Goal: Information Seeking & Learning: Learn about a topic

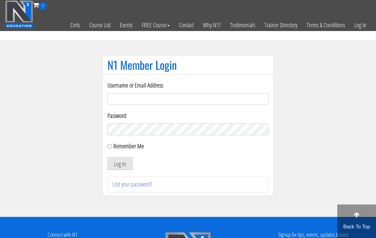
type input "[EMAIL_ADDRESS][DOMAIN_NAME]"
click at [120, 163] on button "Log In" at bounding box center [119, 163] width 25 height 13
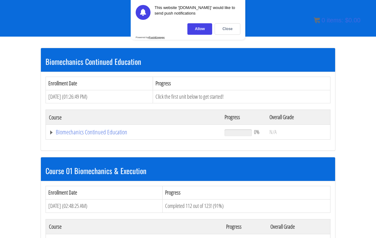
scroll to position [108, 0]
click at [225, 30] on div "Close" at bounding box center [228, 28] width 26 height 11
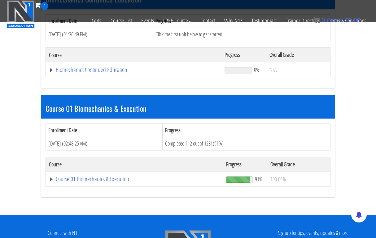
scroll to position [125, 0]
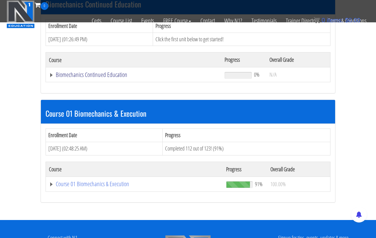
click at [108, 72] on link "Biomechanics Continued Education" at bounding box center [133, 75] width 169 height 6
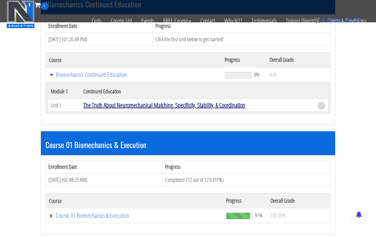
click at [121, 101] on link "The Truth About Neuromechanical Matching, Specificity, Stability, & Coordination" at bounding box center [164, 105] width 162 height 8
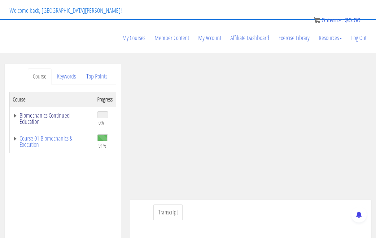
scroll to position [45, 0]
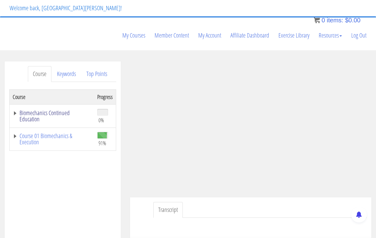
click at [42, 110] on link "Biomechanics Continued Education" at bounding box center [52, 116] width 78 height 12
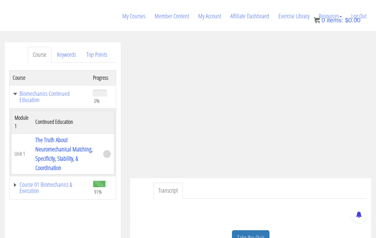
scroll to position [63, 0]
click at [16, 91] on link "Biomechanics Continued Education" at bounding box center [50, 97] width 74 height 12
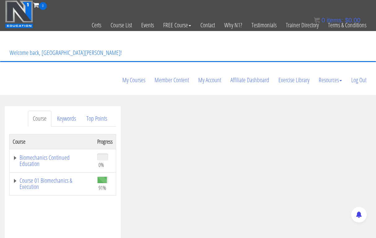
scroll to position [0, 0]
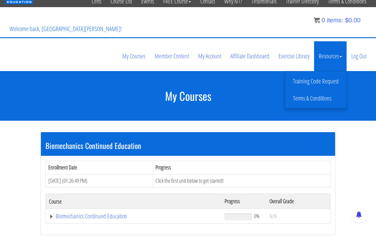
scroll to position [28, 0]
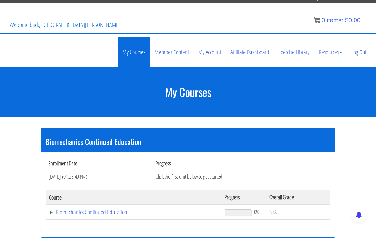
click at [124, 37] on link "My Courses" at bounding box center [134, 52] width 32 height 30
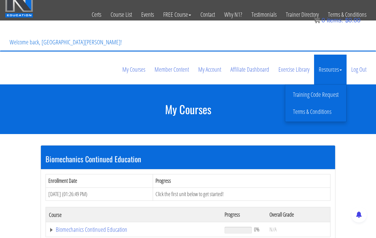
scroll to position [3, 0]
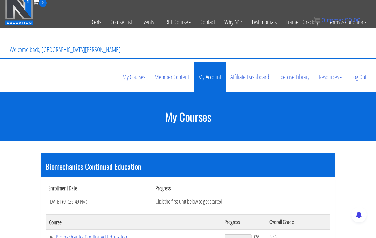
click at [216, 62] on link "My Account" at bounding box center [210, 77] width 32 height 30
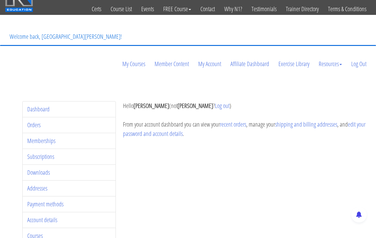
scroll to position [20, 0]
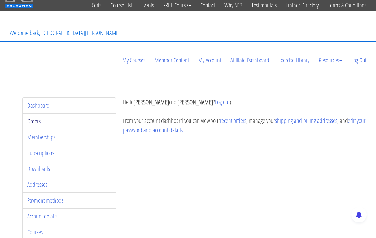
click at [37, 117] on link "Orders" at bounding box center [33, 121] width 13 height 8
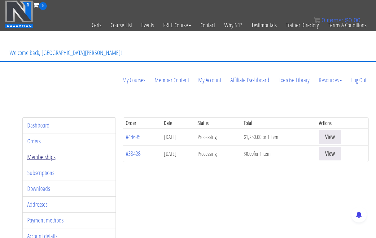
click at [45, 152] on link "Memberships" at bounding box center [41, 156] width 28 height 8
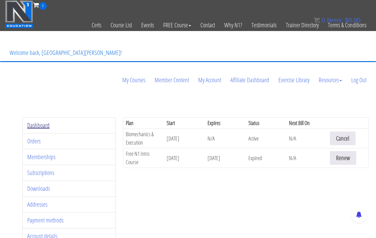
click at [38, 121] on link "Dashboard" at bounding box center [38, 125] width 22 height 8
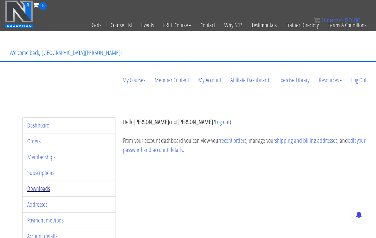
click at [35, 184] on link "Downloads" at bounding box center [38, 188] width 23 height 8
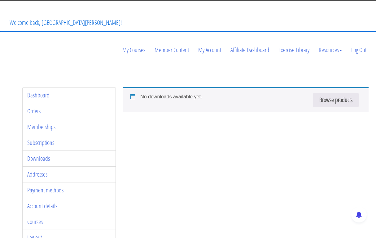
scroll to position [30, 0]
click at [319, 93] on link "Browse products" at bounding box center [336, 100] width 46 height 14
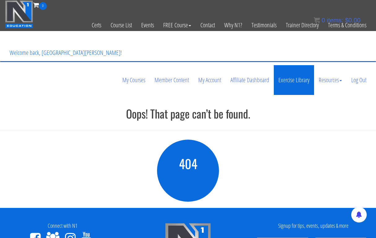
click at [304, 65] on link "Exercise Library" at bounding box center [294, 80] width 40 height 30
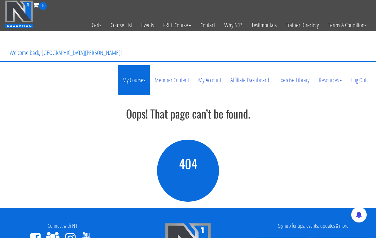
click at [135, 65] on link "My Courses" at bounding box center [134, 80] width 32 height 30
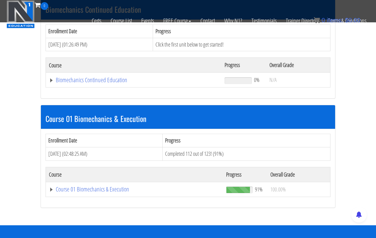
scroll to position [119, 0]
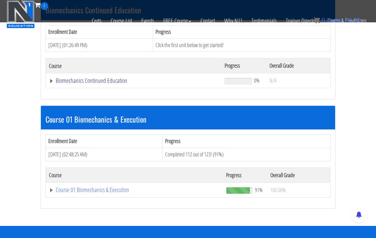
click at [81, 77] on link "Biomechanics Continued Education" at bounding box center [133, 80] width 169 height 6
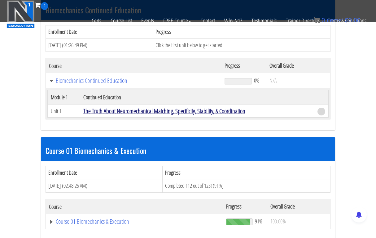
click at [98, 107] on link "The Truth About Neuromechanical Matching, Specificity, Stability, & Coordination" at bounding box center [164, 111] width 162 height 8
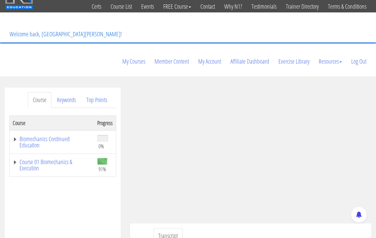
scroll to position [43, 0]
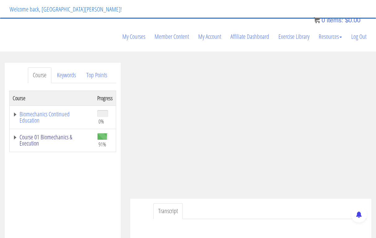
click at [68, 134] on link "Course 01 Biomechanics & Execution" at bounding box center [52, 140] width 78 height 12
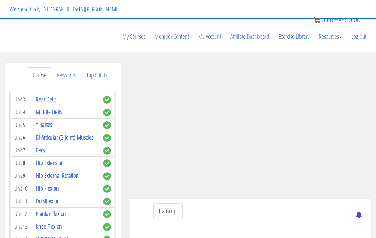
scroll to position [251, 0]
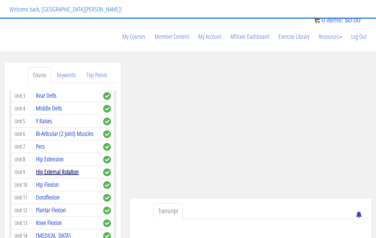
click at [53, 167] on link "Hip External Rotation" at bounding box center [57, 171] width 43 height 8
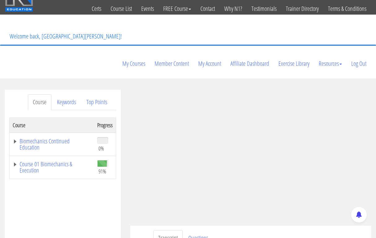
scroll to position [17, 0]
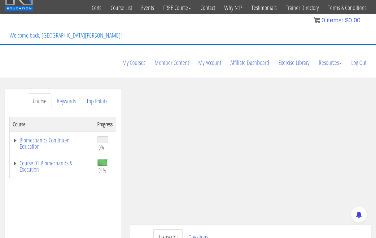
click at [311, 229] on ul "Transcript Questions" at bounding box center [259, 237] width 213 height 16
click at [67, 160] on link "Course 01 Biomechanics & Execution" at bounding box center [52, 166] width 78 height 12
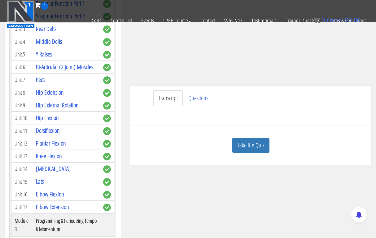
scroll to position [203, 0]
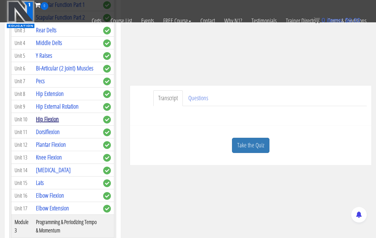
click at [51, 115] on link "Hip Flexion" at bounding box center [47, 119] width 23 height 8
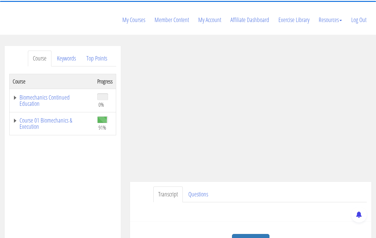
scroll to position [63, 0]
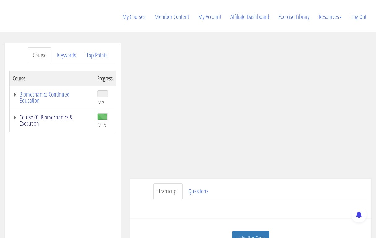
click at [61, 114] on link "Course 01 Biomechanics & Execution" at bounding box center [52, 120] width 78 height 12
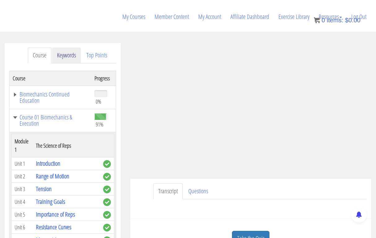
click at [67, 47] on link "Keywords" at bounding box center [66, 55] width 29 height 16
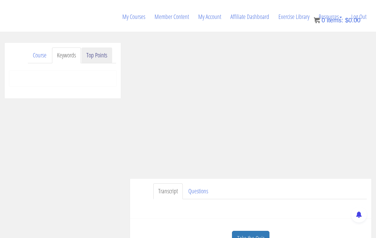
click at [95, 47] on link "Top Points" at bounding box center [96, 55] width 31 height 16
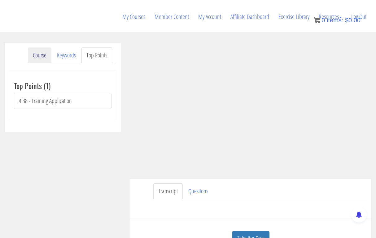
click at [37, 47] on link "Course" at bounding box center [40, 55] width 24 height 16
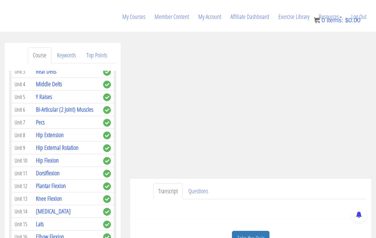
scroll to position [251, 0]
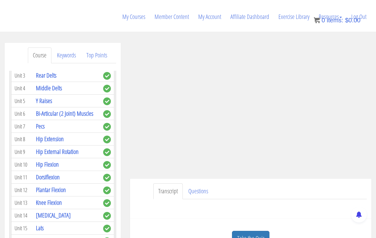
click at [340, 183] on ul "Transcript Questions" at bounding box center [259, 191] width 213 height 16
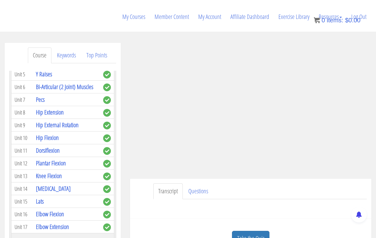
scroll to position [278, 0]
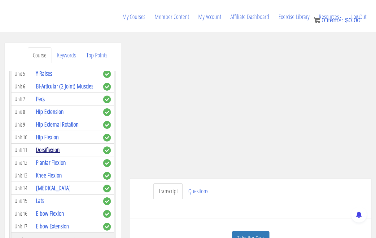
click at [50, 145] on link "Dorsiflexion" at bounding box center [48, 149] width 24 height 8
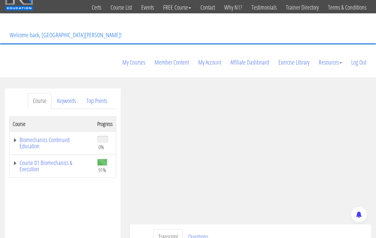
scroll to position [18, 0]
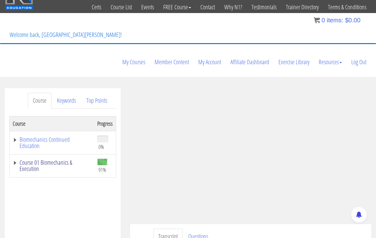
click at [41, 159] on link "Course 01 Biomechanics & Execution" at bounding box center [52, 165] width 78 height 12
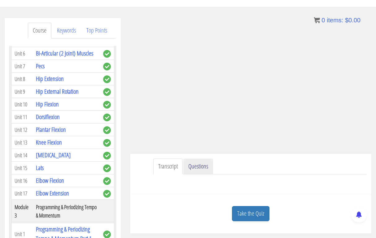
scroll to position [102, 0]
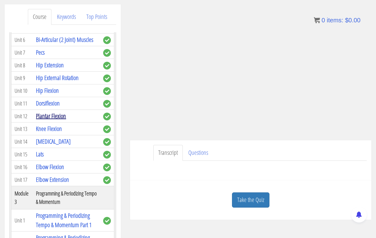
click at [46, 111] on link "Plantar Flexion" at bounding box center [51, 115] width 30 height 8
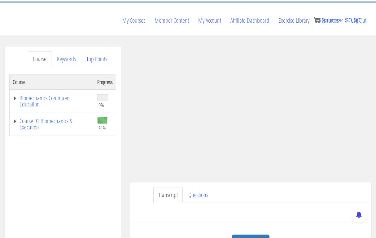
scroll to position [72, 0]
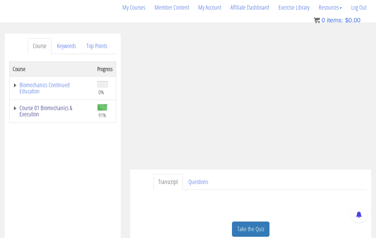
click at [48, 105] on link "Course 01 Biomechanics & Execution" at bounding box center [52, 111] width 78 height 12
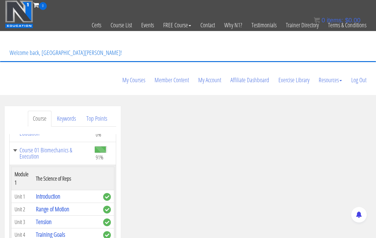
scroll to position [0, 0]
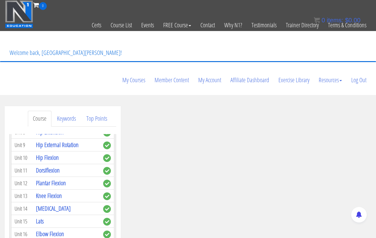
scroll to position [328, 0]
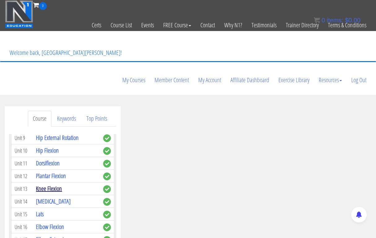
click at [54, 184] on link "Knee Flexion" at bounding box center [49, 188] width 26 height 8
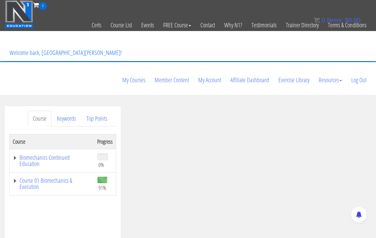
click at [54, 177] on link "Course 01 Biomechanics & Execution" at bounding box center [52, 183] width 78 height 12
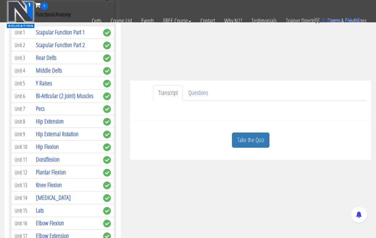
scroll to position [171, 0]
